Goal: Information Seeking & Learning: Learn about a topic

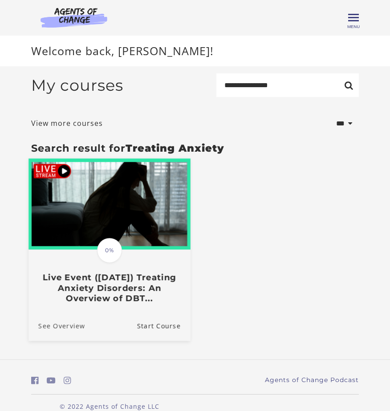
click at [77, 326] on link "See Overview" at bounding box center [56, 326] width 57 height 30
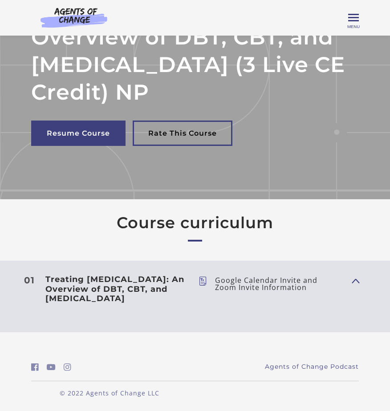
scroll to position [147, 0]
click at [358, 275] on button "Show Content" at bounding box center [355, 280] width 7 height 11
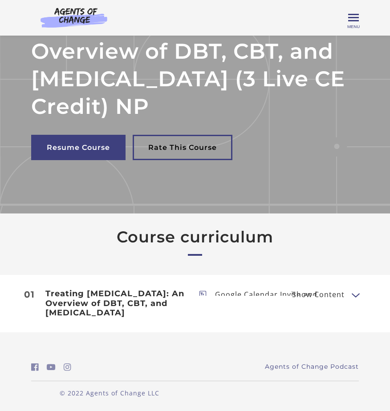
scroll to position [133, 0]
click at [355, 289] on button "Show Content" at bounding box center [355, 294] width 7 height 11
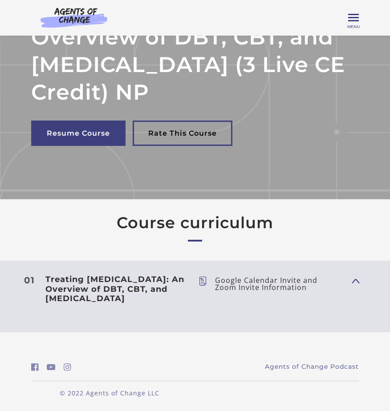
scroll to position [147, 0]
click at [202, 277] on icon at bounding box center [207, 284] width 16 height 14
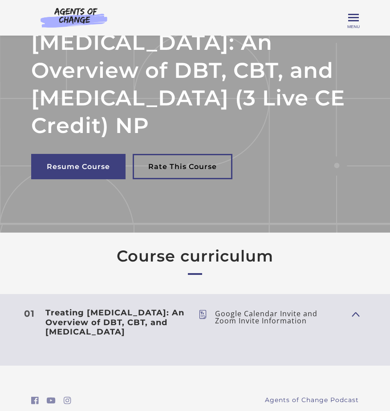
scroll to position [71, 0]
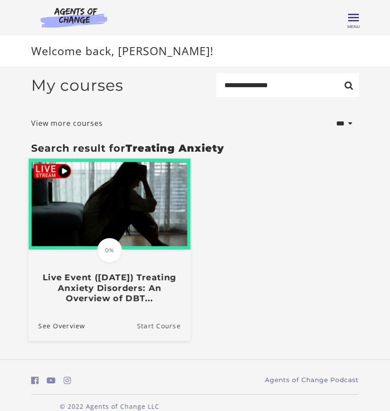
click at [160, 329] on link "Start Course" at bounding box center [163, 326] width 53 height 30
